Goal: Task Accomplishment & Management: Manage account settings

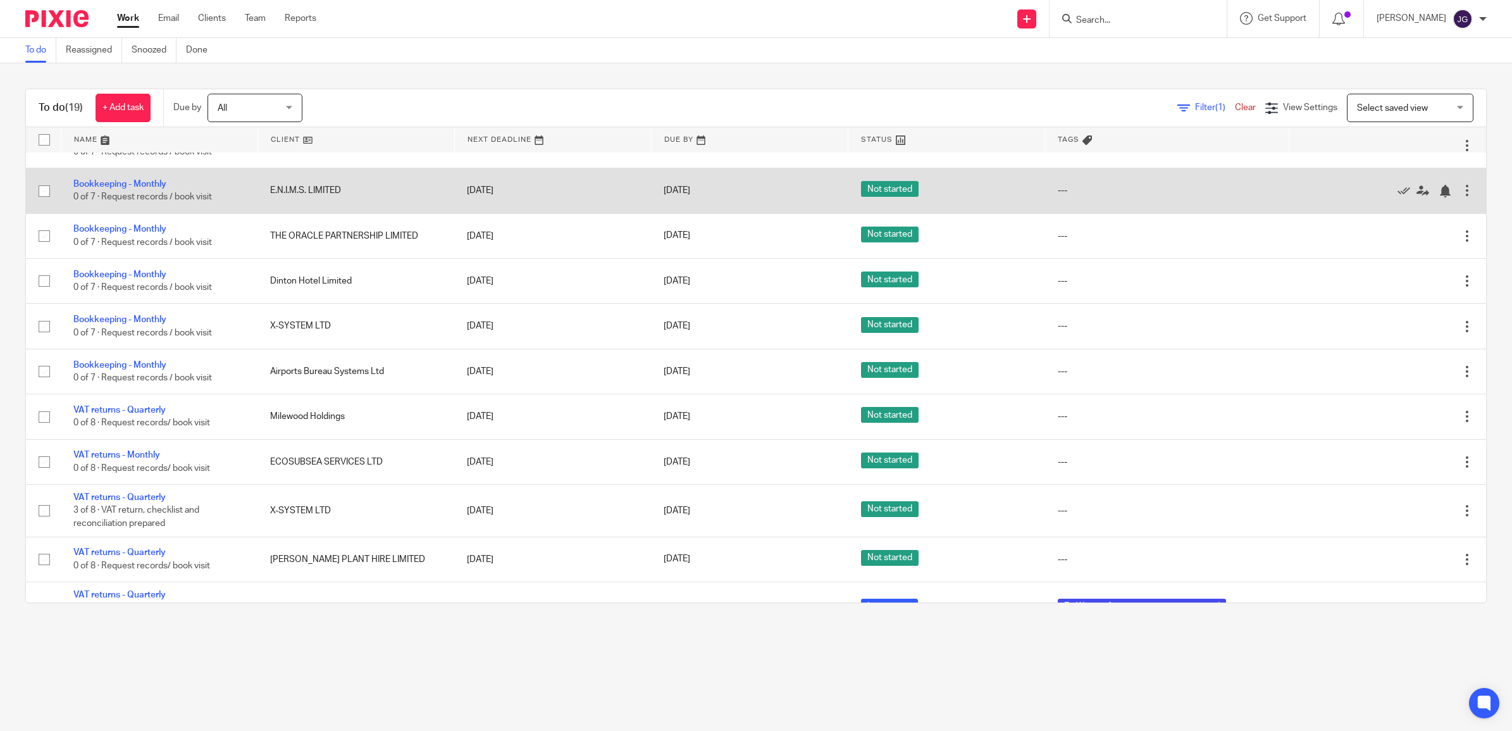
scroll to position [395, 0]
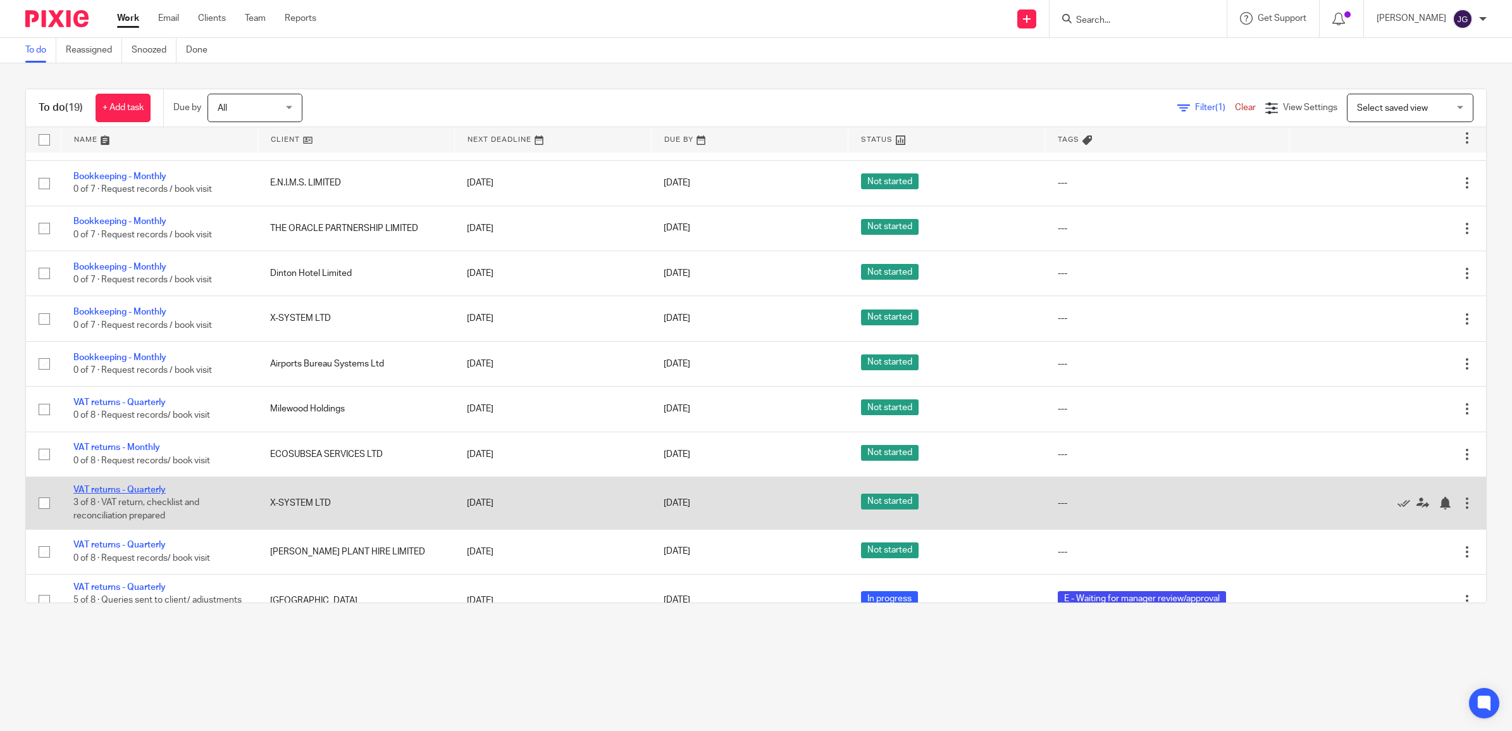
click at [106, 486] on link "VAT returns - Quarterly" at bounding box center [119, 489] width 92 height 9
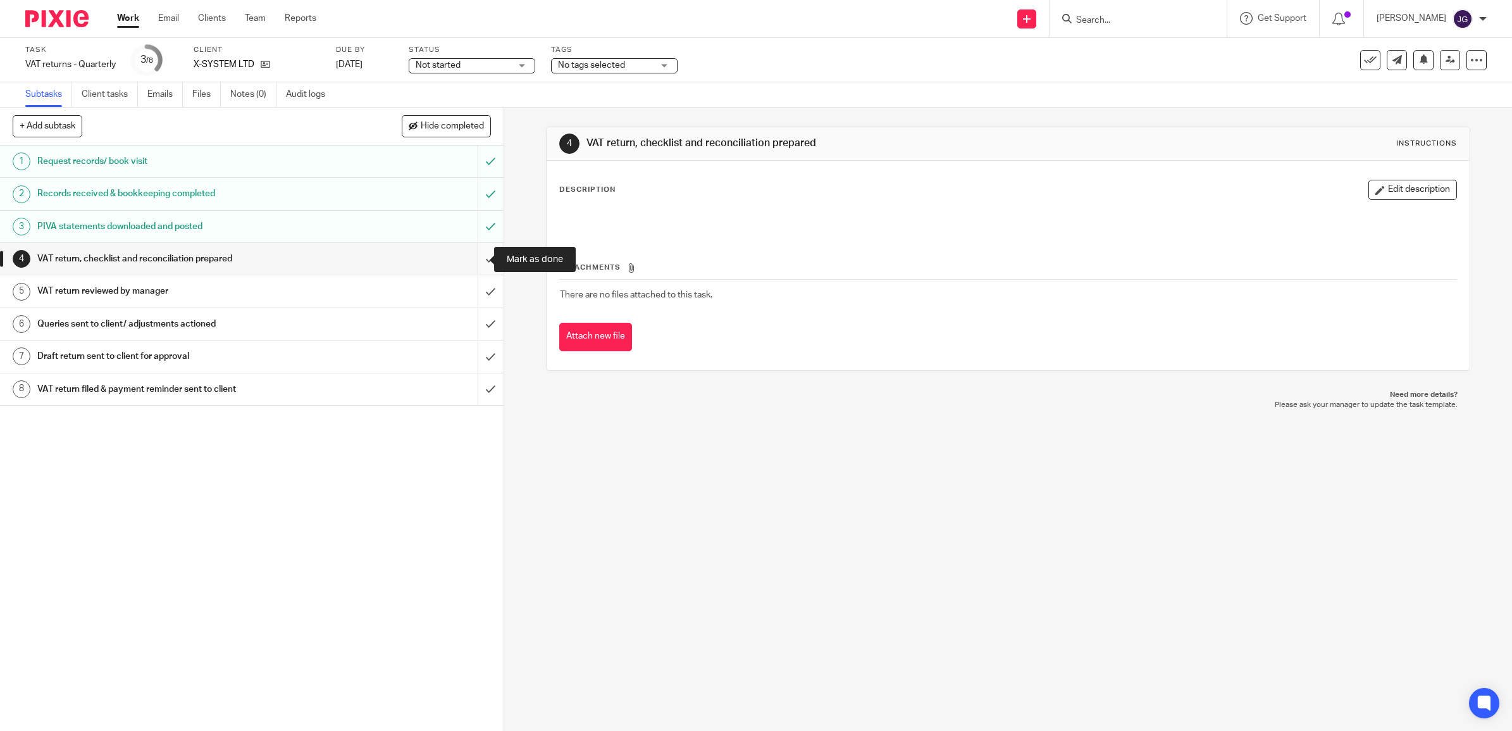
click at [474, 256] on input "submit" at bounding box center [252, 259] width 504 height 32
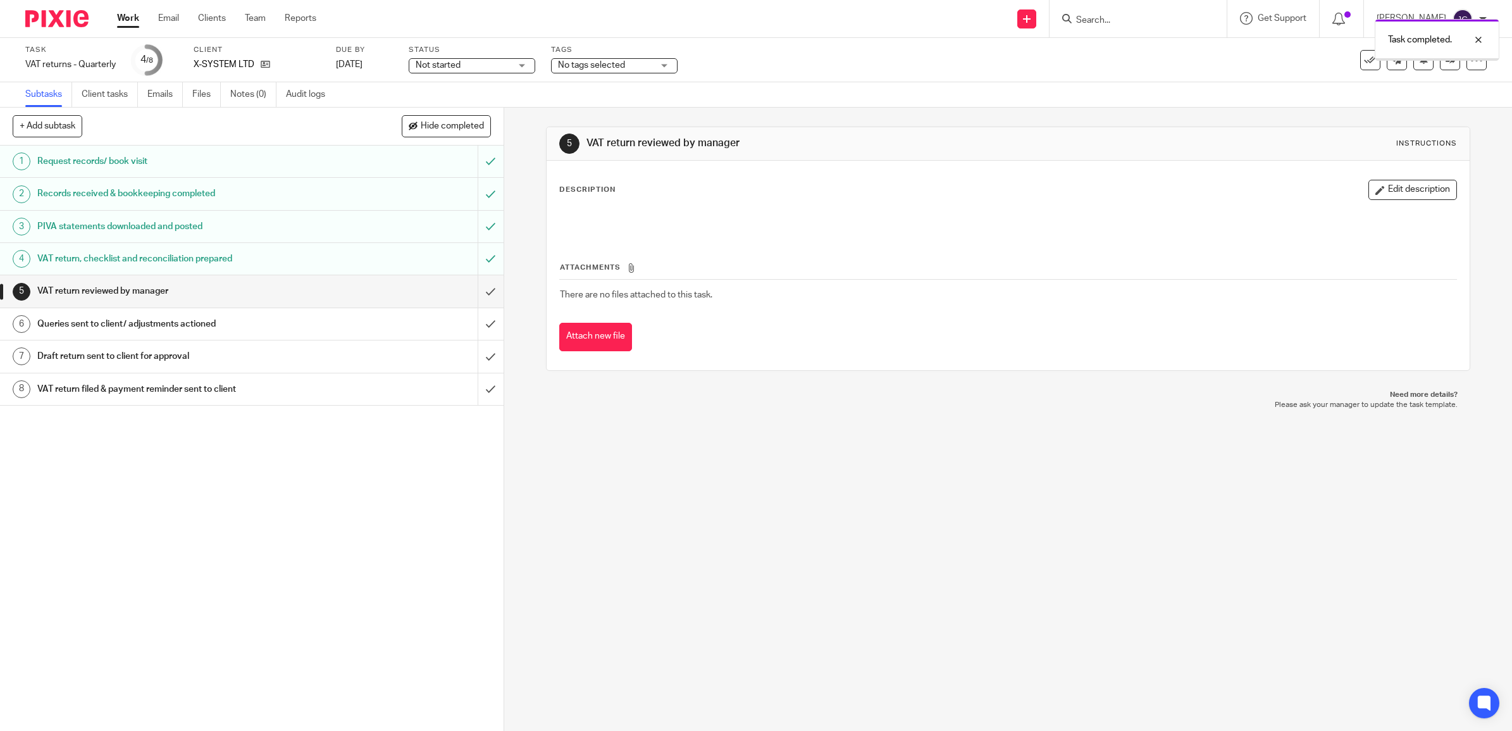
click at [636, 59] on span "No tags selected" at bounding box center [605, 65] width 95 height 13
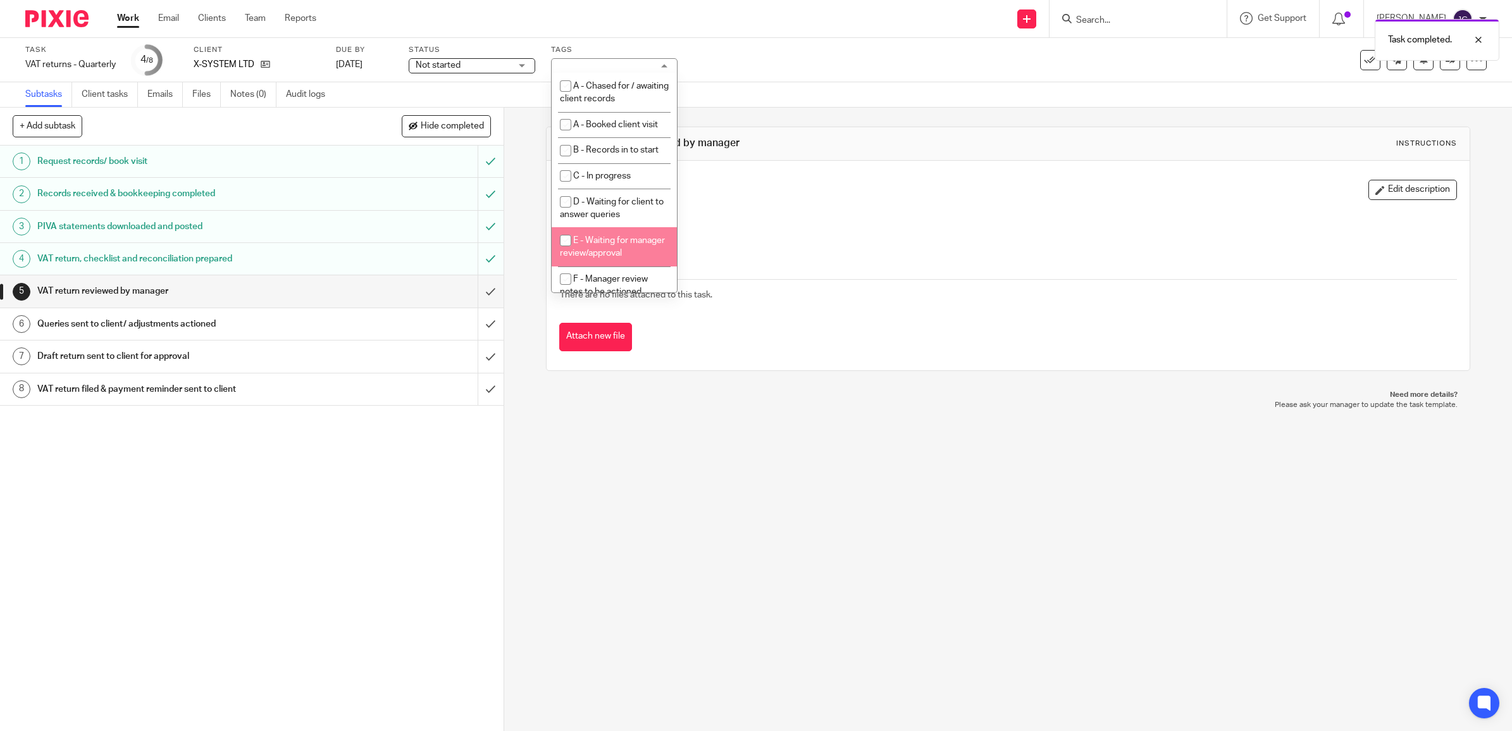
click at [614, 258] on span "E - Waiting for manager review/approval" at bounding box center [612, 247] width 105 height 22
checkbox input "true"
click at [731, 89] on div "Subtasks Client tasks Emails Files Notes (0) Audit logs" at bounding box center [756, 94] width 1512 height 25
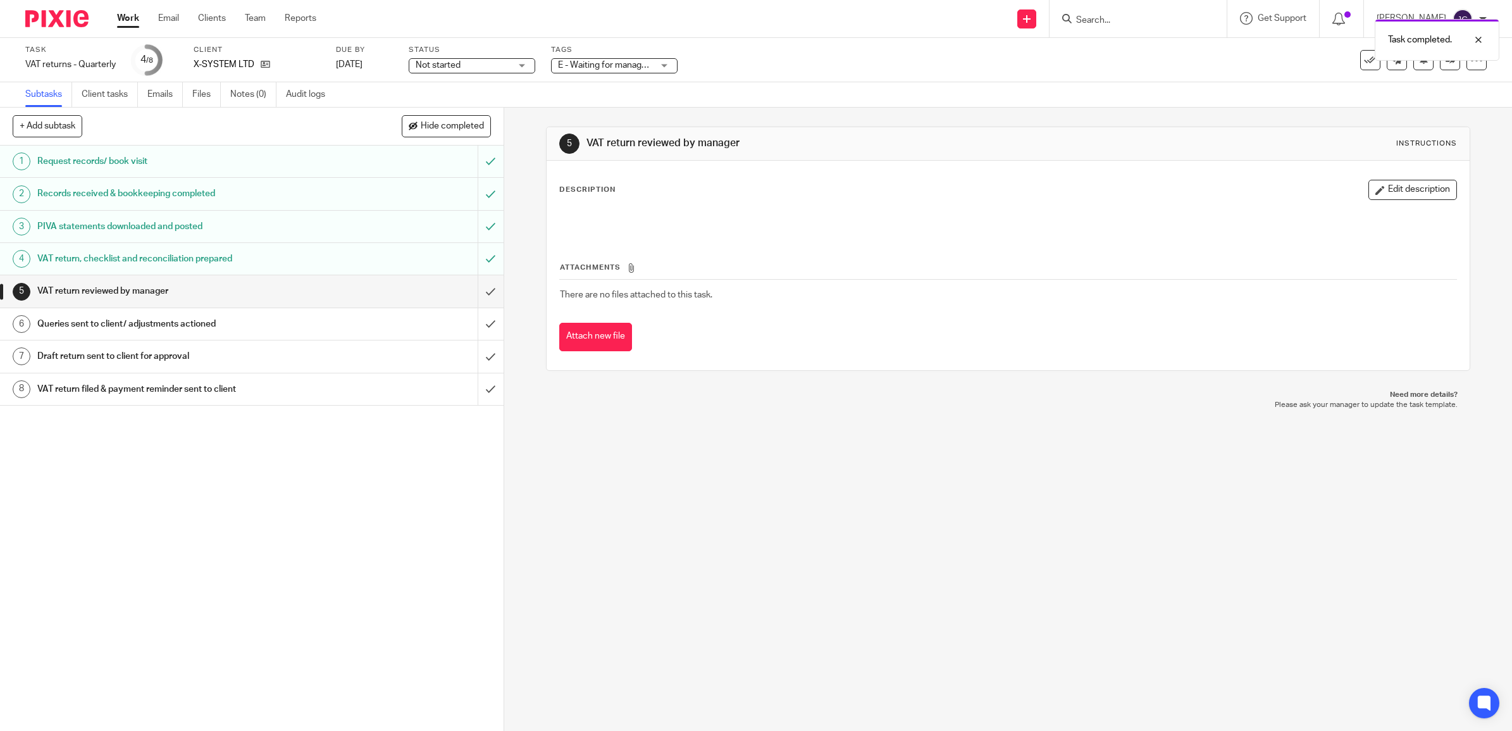
click at [497, 63] on span "Not started" at bounding box center [463, 65] width 95 height 13
click at [452, 109] on span "In progress" at bounding box center [440, 111] width 44 height 9
click at [932, 43] on div "Task completed." at bounding box center [1127, 37] width 743 height 48
click at [1446, 62] on icon at bounding box center [1450, 59] width 9 height 9
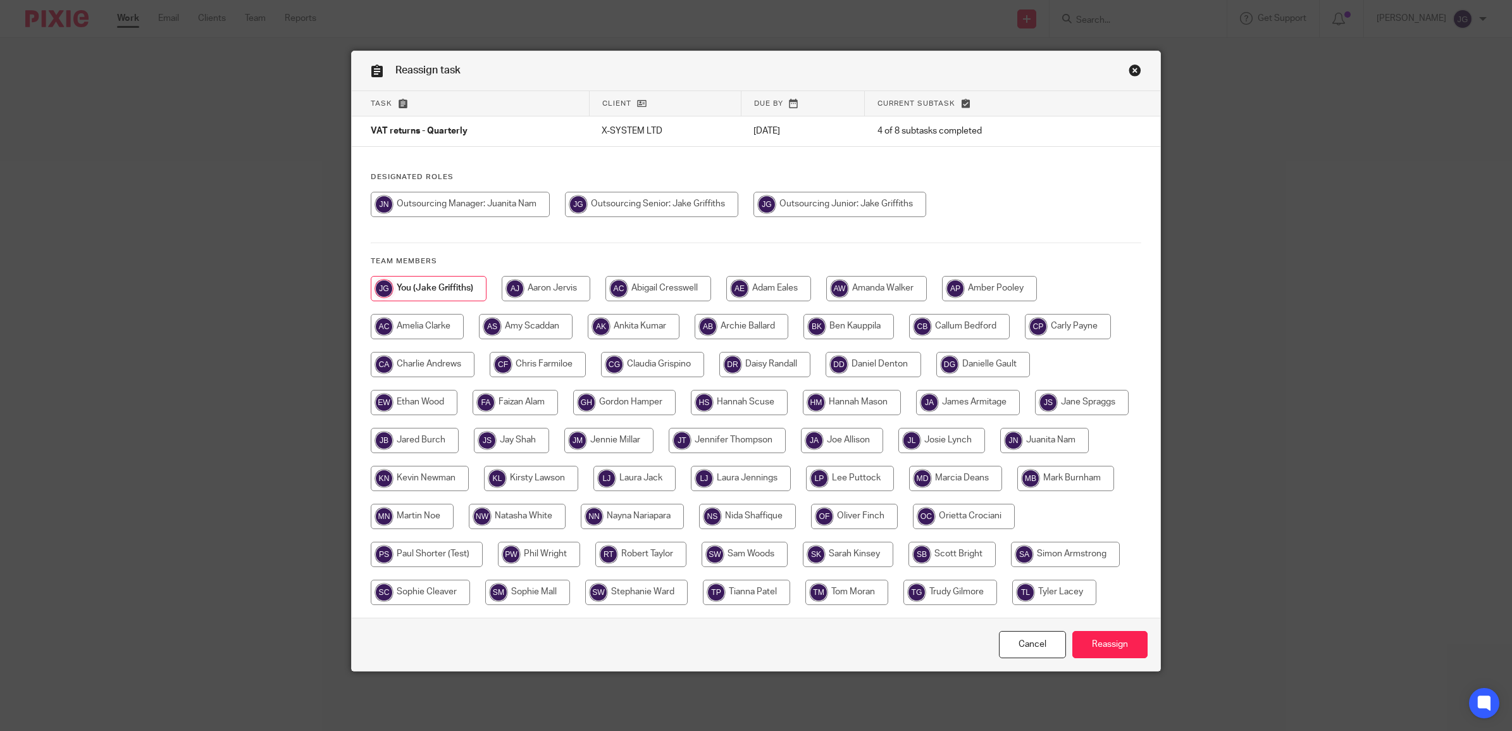
click at [446, 196] on input "radio" at bounding box center [460, 204] width 179 height 25
radio input "true"
click at [1105, 658] on input "Reassign" at bounding box center [1109, 644] width 75 height 27
